Goal: Transaction & Acquisition: Download file/media

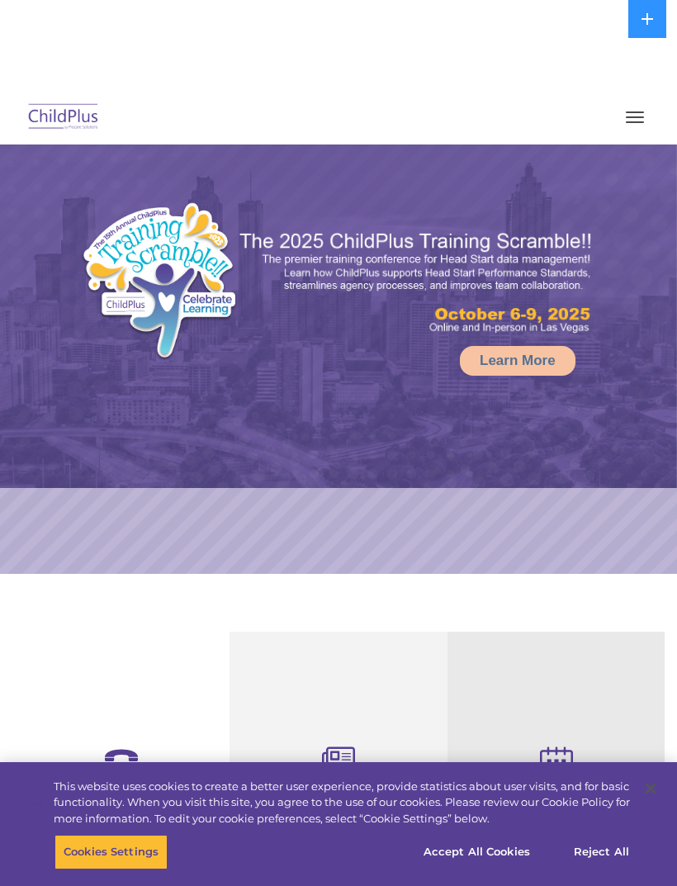
select select "MEDIUM"
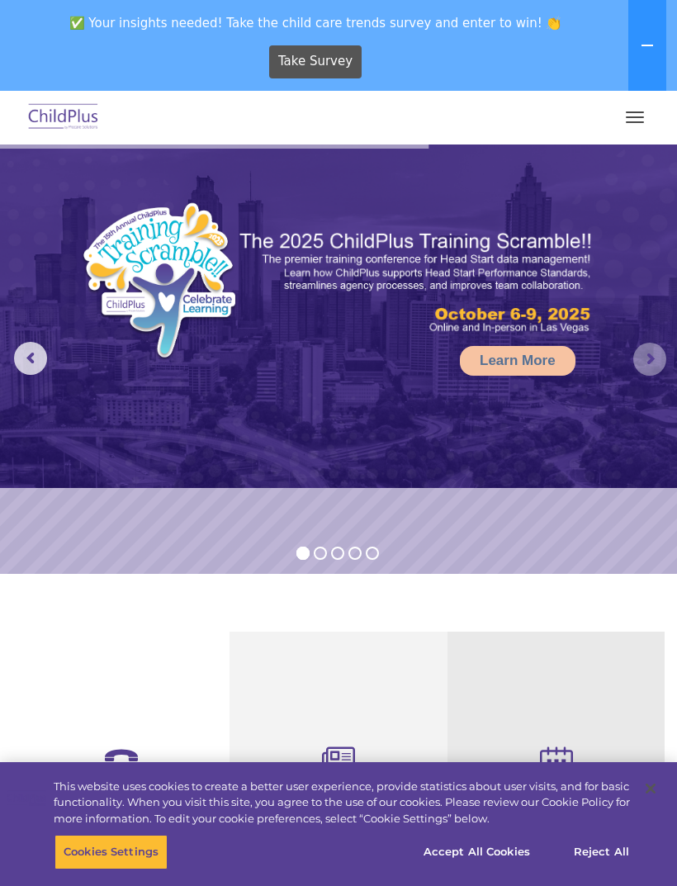
click at [658, 356] on rs-arrow at bounding box center [649, 359] width 33 height 33
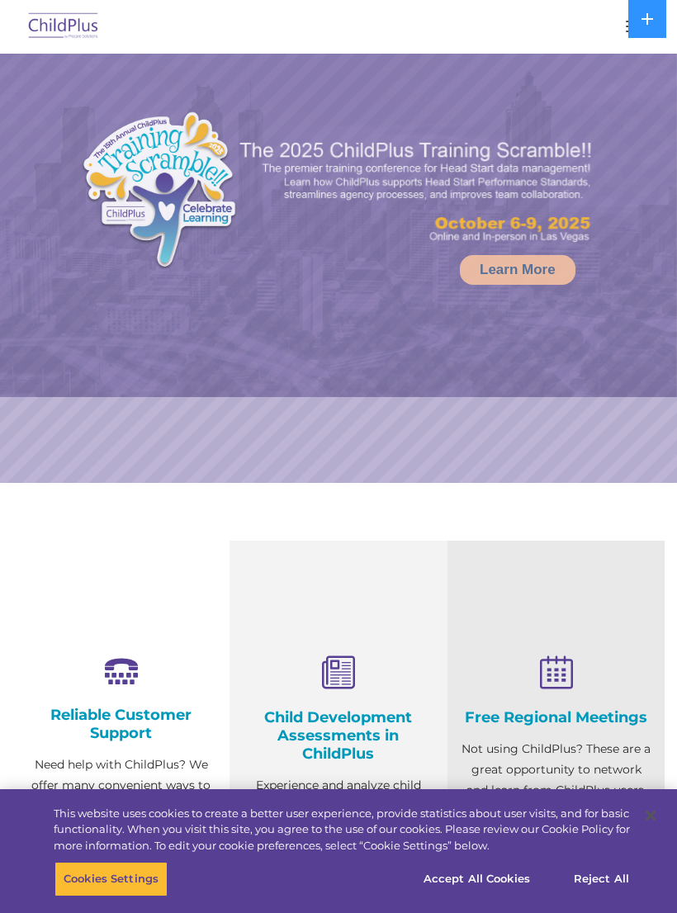
select select "MEDIUM"
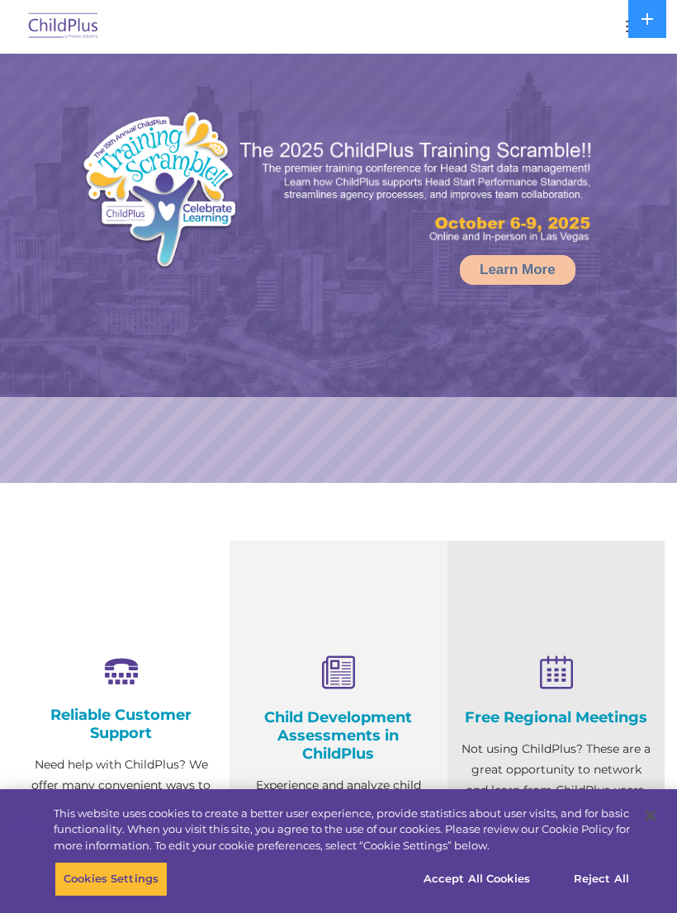
select select "MEDIUM"
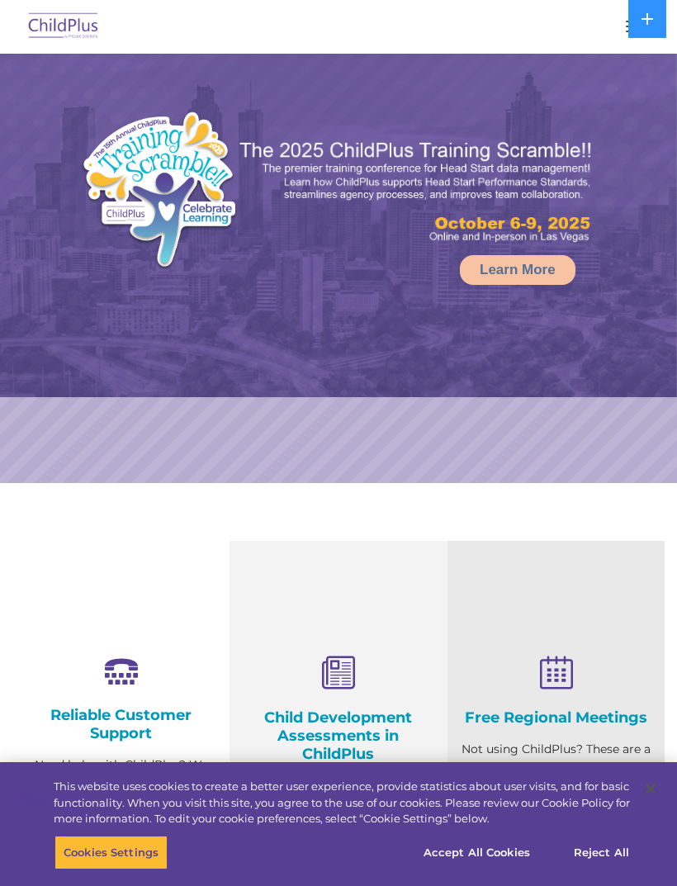
select select "MEDIUM"
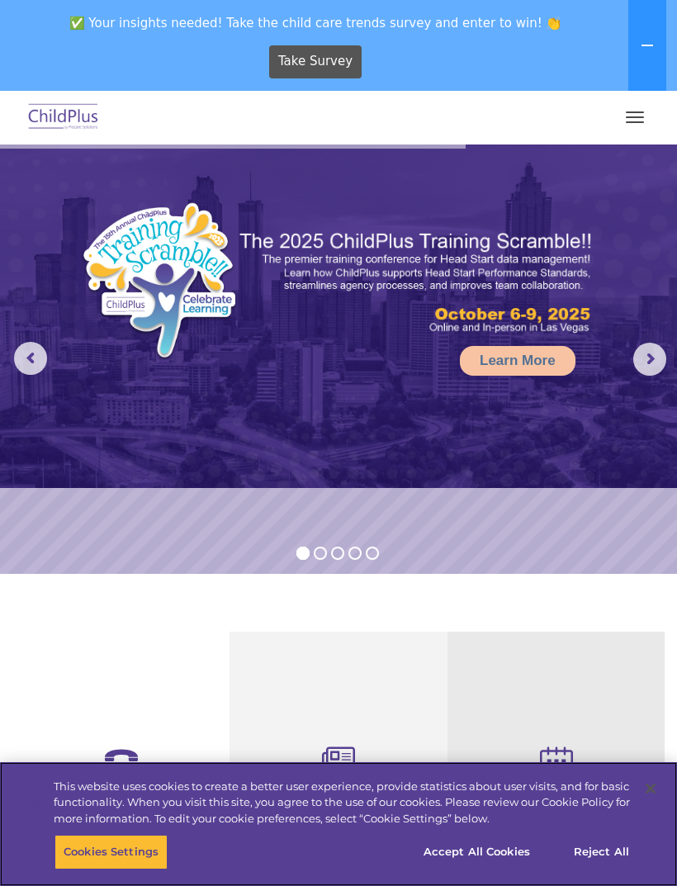
scroll to position [4, 0]
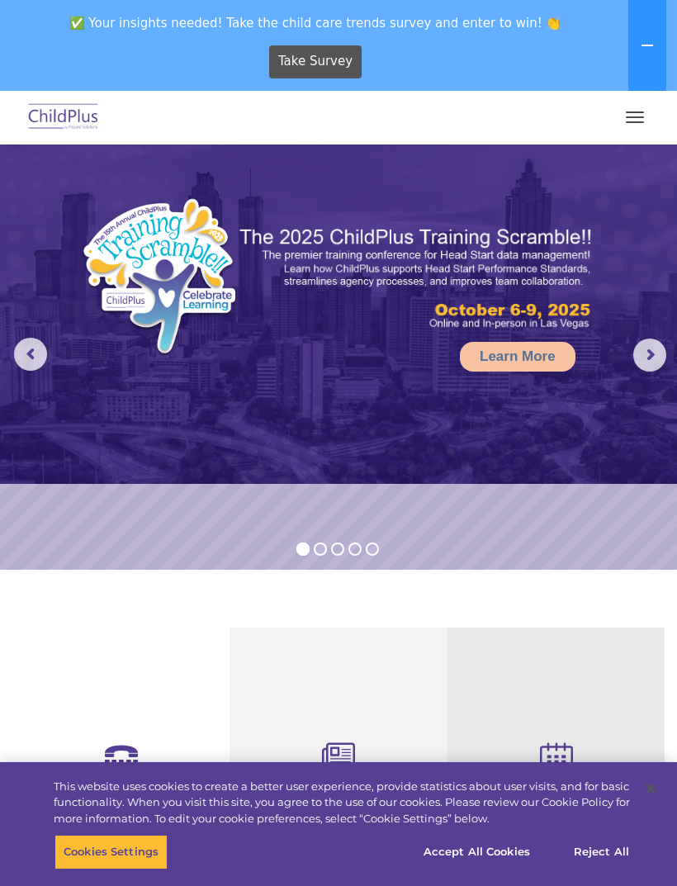
click at [633, 121] on button "button" at bounding box center [635, 117] width 35 height 26
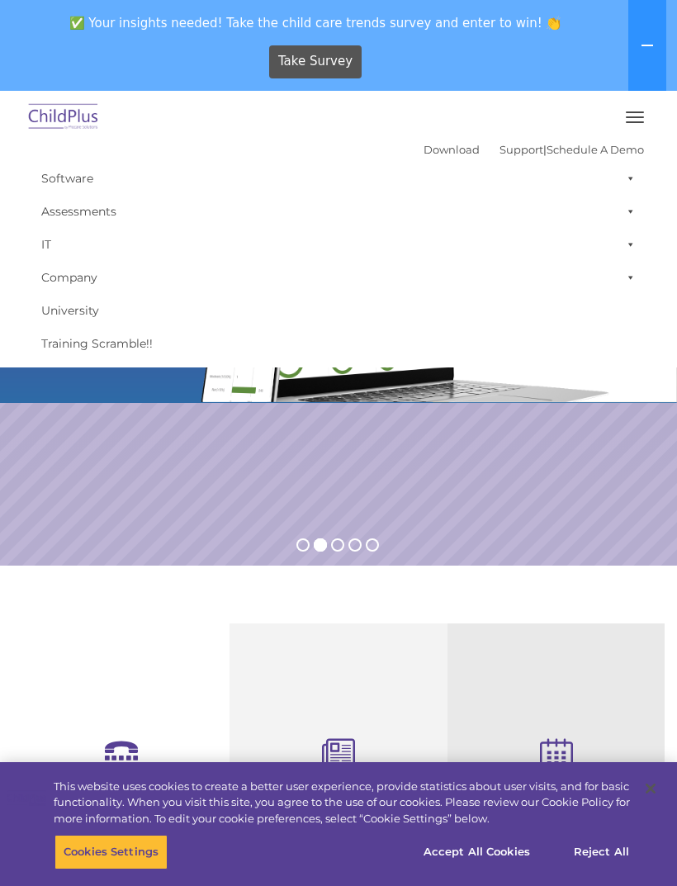
scroll to position [12, 0]
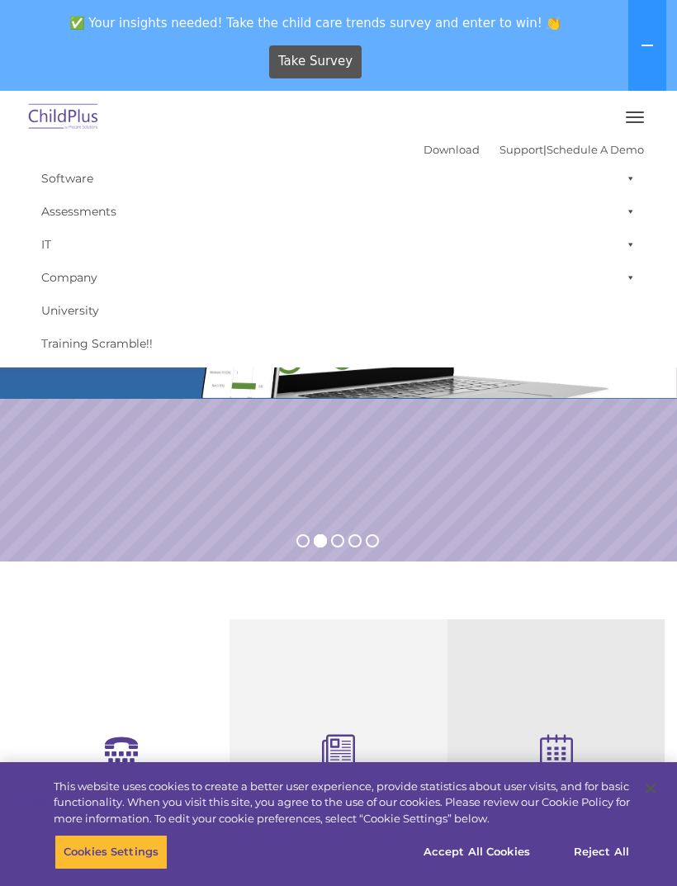
click at [430, 152] on link "Download" at bounding box center [452, 149] width 56 height 13
